Goal: Contribute content

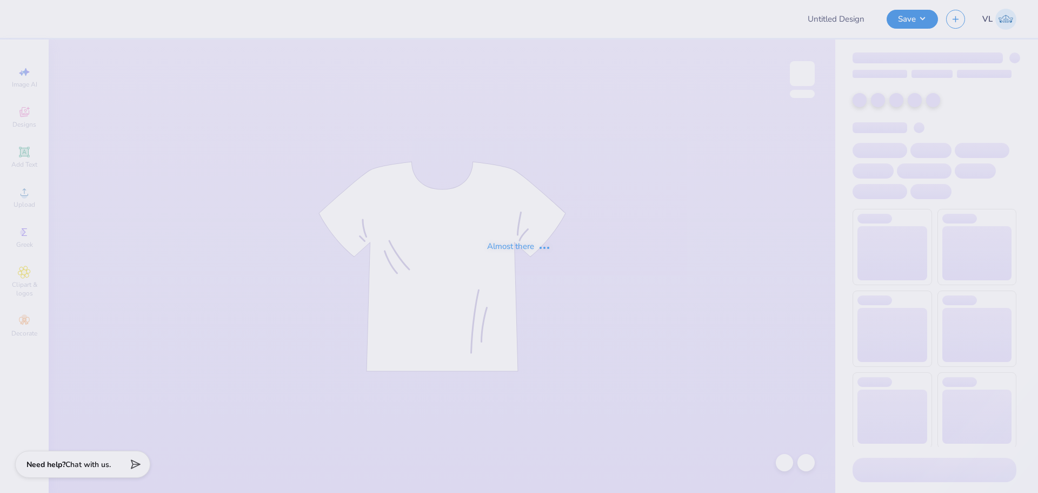
type input "Columbia Korean Festival Merch!"
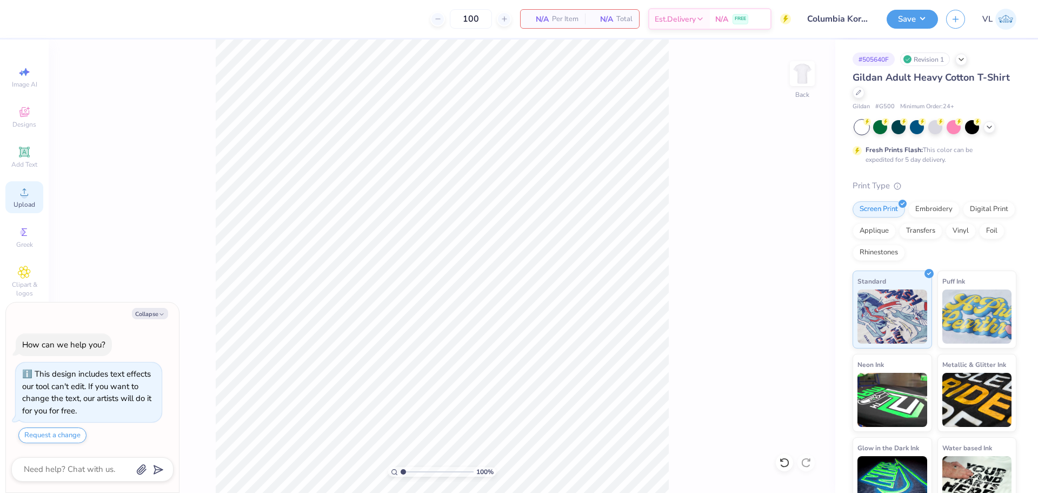
click at [30, 195] on icon at bounding box center [24, 191] width 13 height 13
click at [29, 187] on icon at bounding box center [24, 191] width 13 height 13
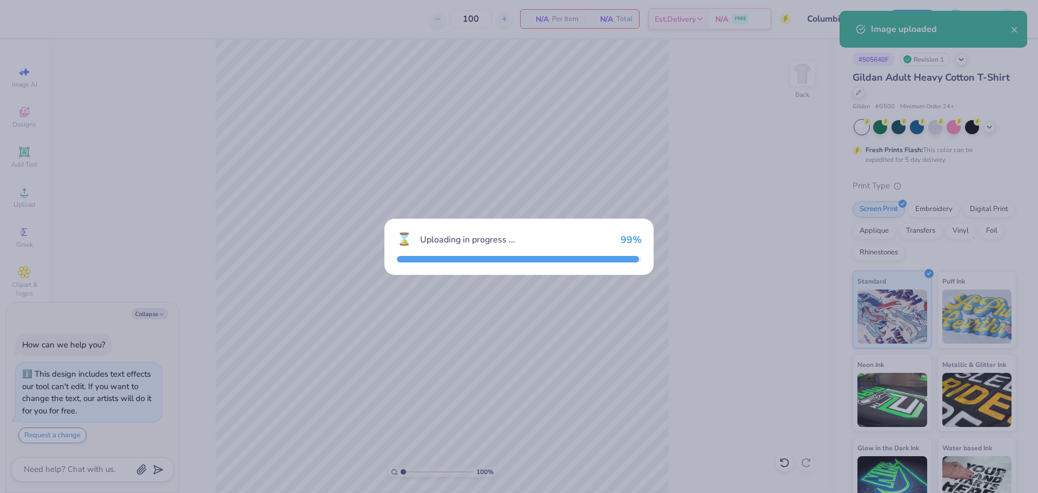
type textarea "x"
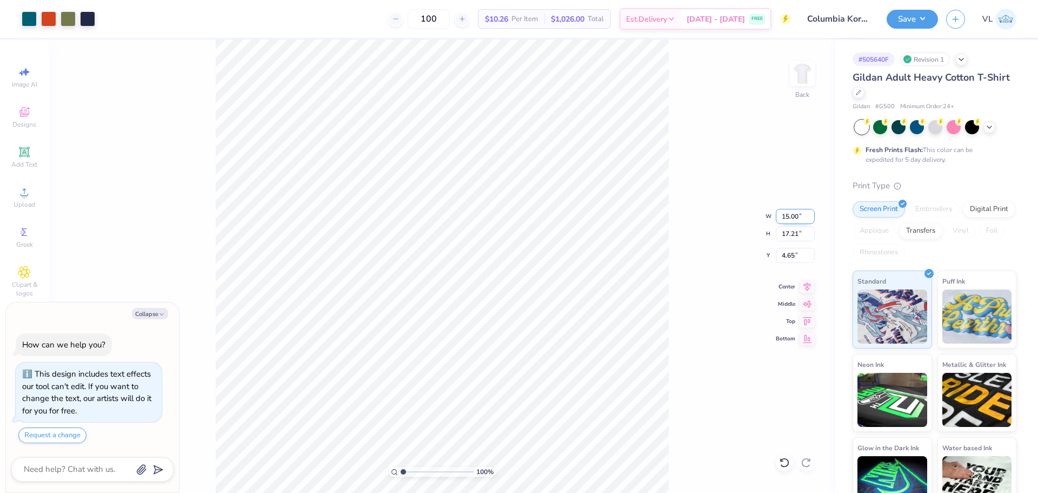
click at [791, 216] on input "15.00" at bounding box center [795, 216] width 39 height 15
type input "11.5"
type textarea "x"
type input "11.50"
type input "13.19"
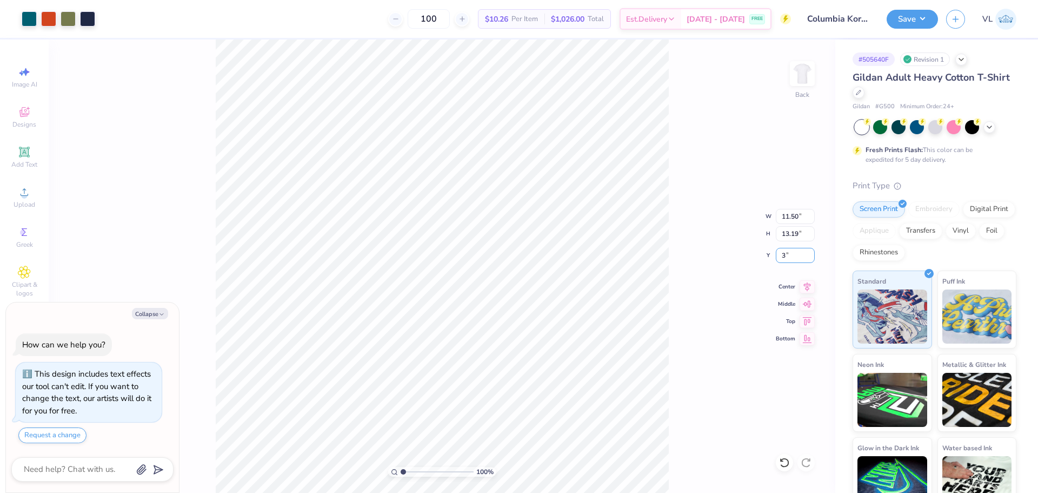
type input "3"
type textarea "x"
type input "3.00"
click at [919, 15] on button "Save" at bounding box center [912, 17] width 51 height 19
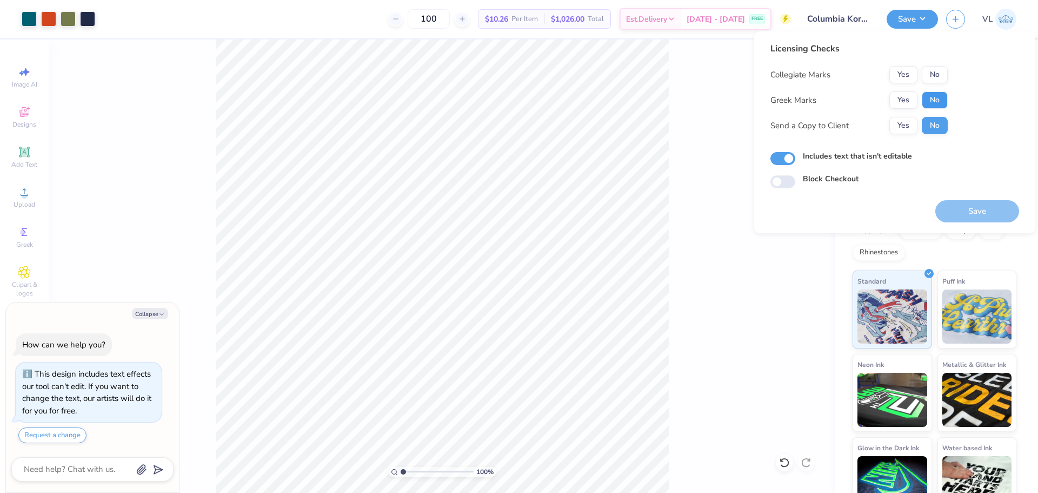
click at [937, 100] on button "No" at bounding box center [935, 99] width 26 height 17
click at [938, 79] on button "No" at bounding box center [935, 74] width 26 height 17
click at [977, 208] on button "Save" at bounding box center [978, 211] width 84 height 22
type textarea "x"
